Goal: Information Seeking & Learning: Find specific page/section

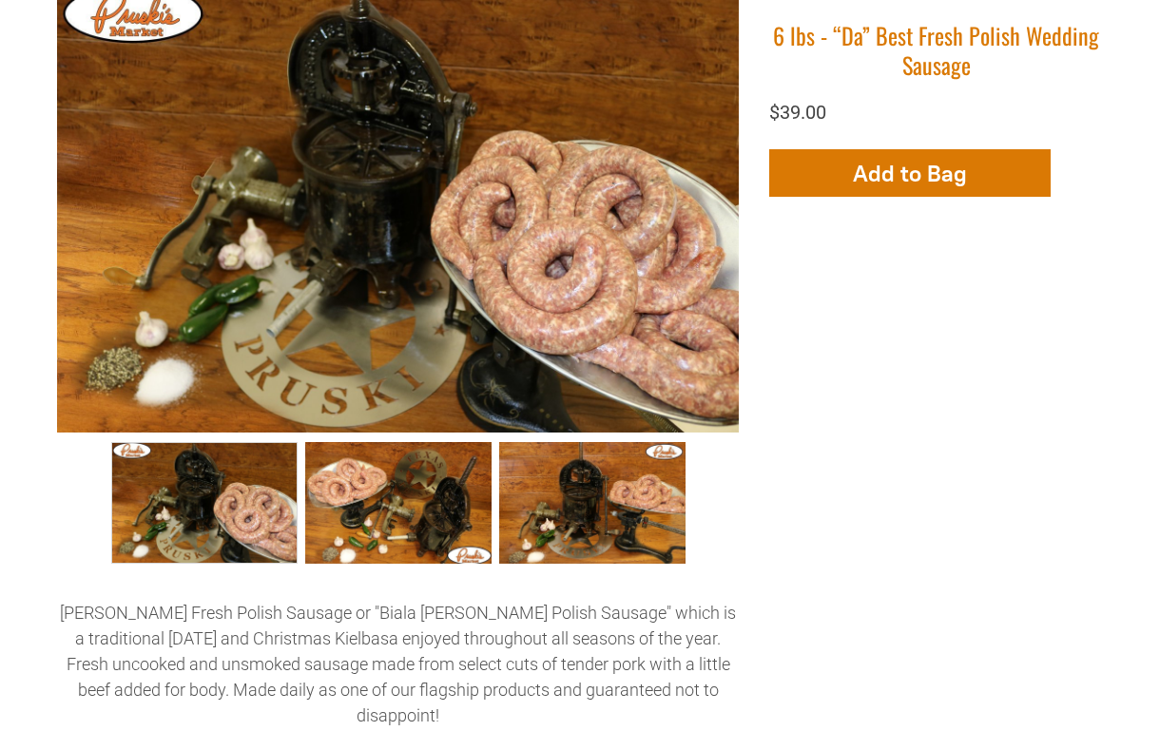
scroll to position [653, 0]
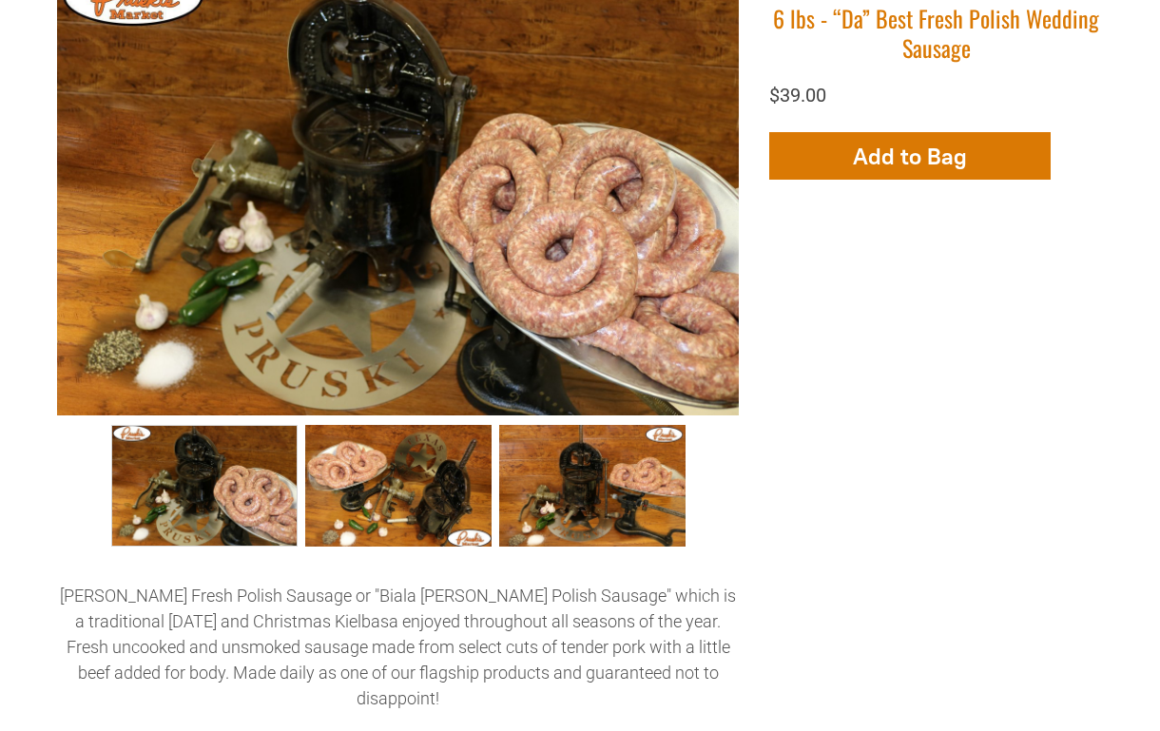
click at [913, 150] on icon "button" at bounding box center [910, 156] width 20 height 42
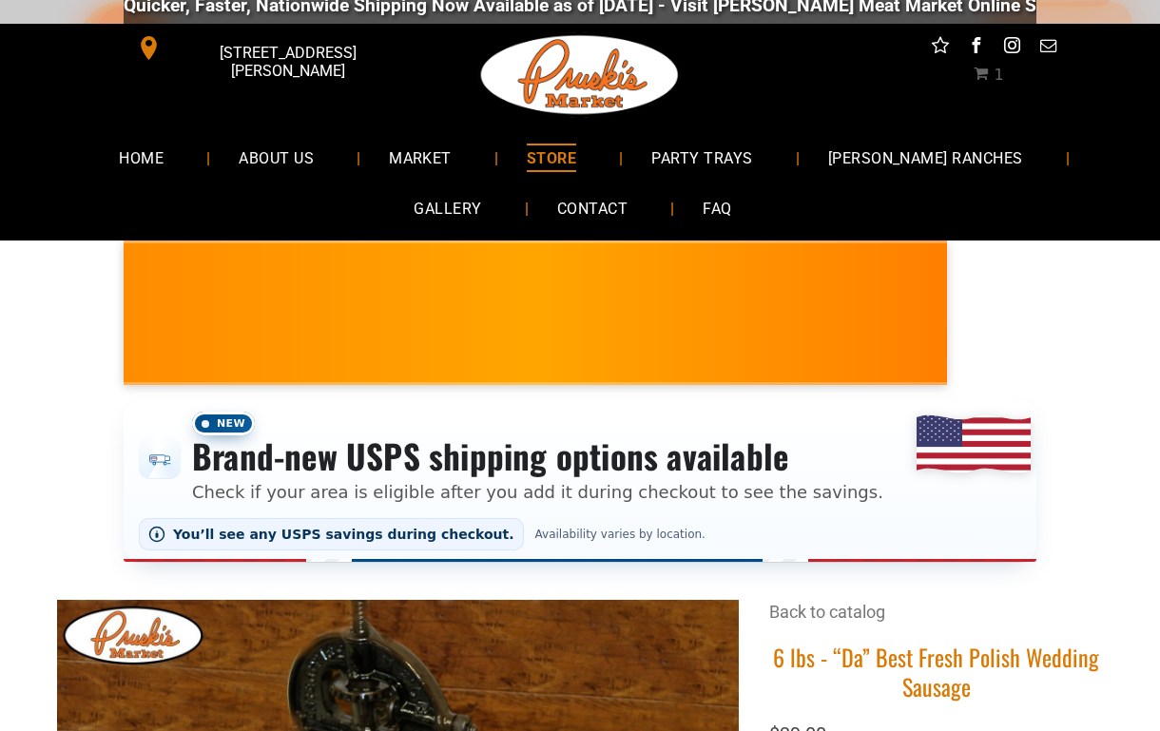
scroll to position [0, 0]
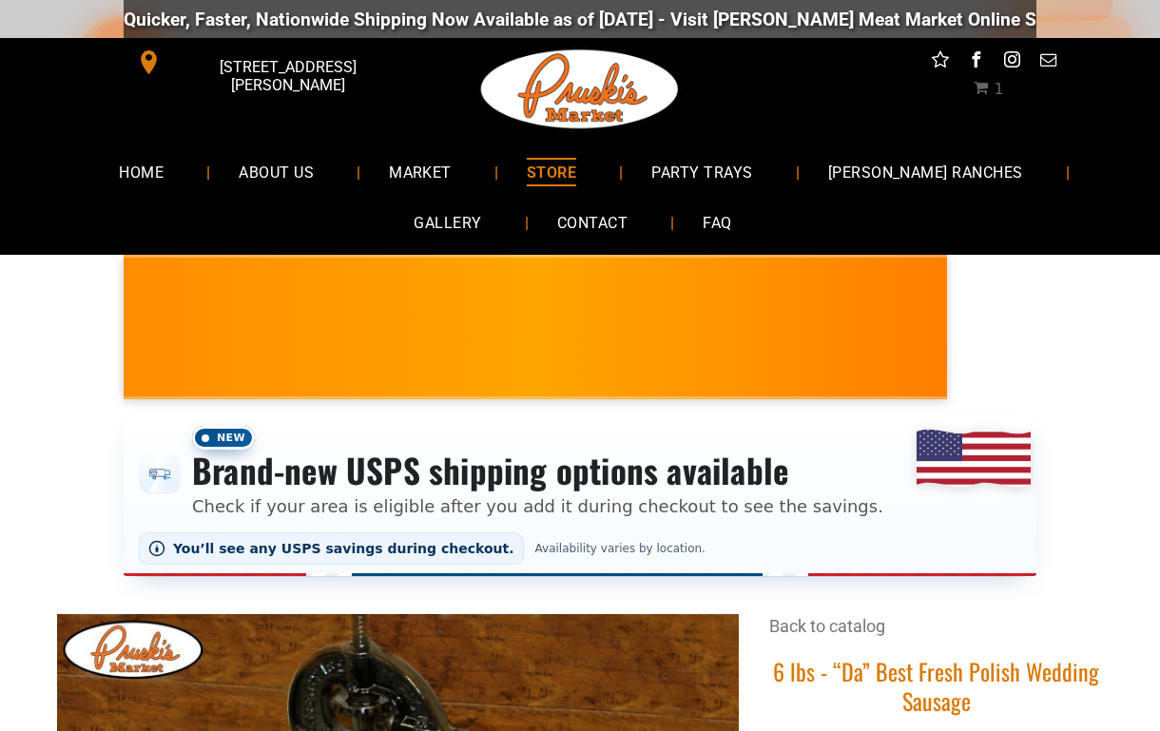
click at [702, 237] on span "FAQ" at bounding box center [716, 223] width 29 height 28
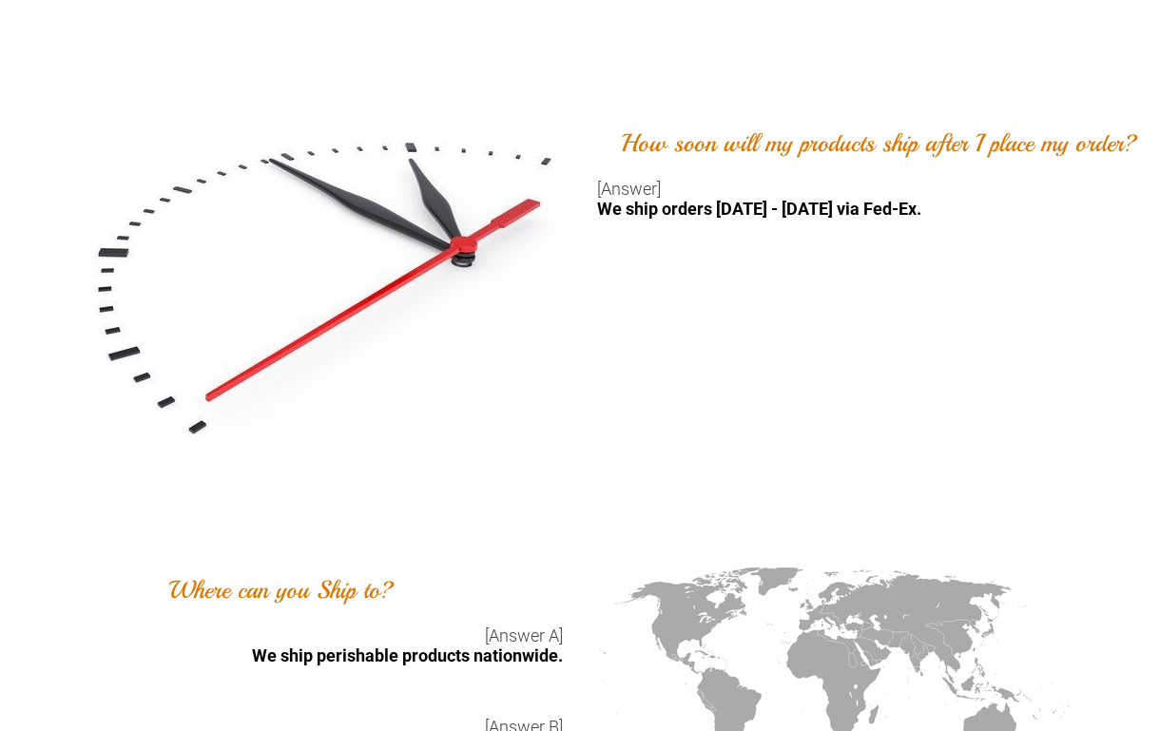
scroll to position [2754, 0]
click at [702, 723] on img at bounding box center [834, 689] width 475 height 247
